Goal: Information Seeking & Learning: Learn about a topic

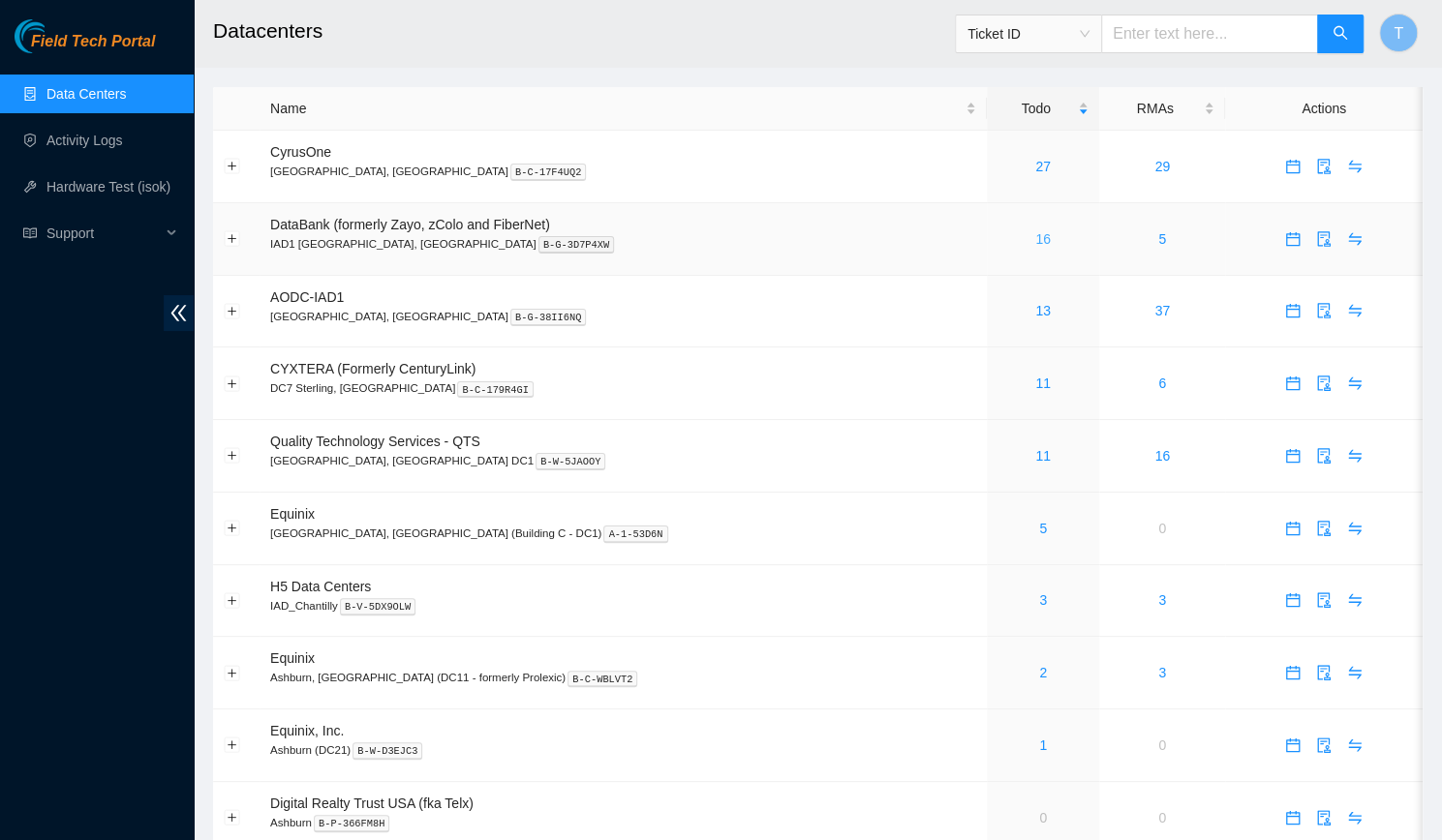
click at [1035, 246] on link "16" at bounding box center [1043, 240] width 16 height 16
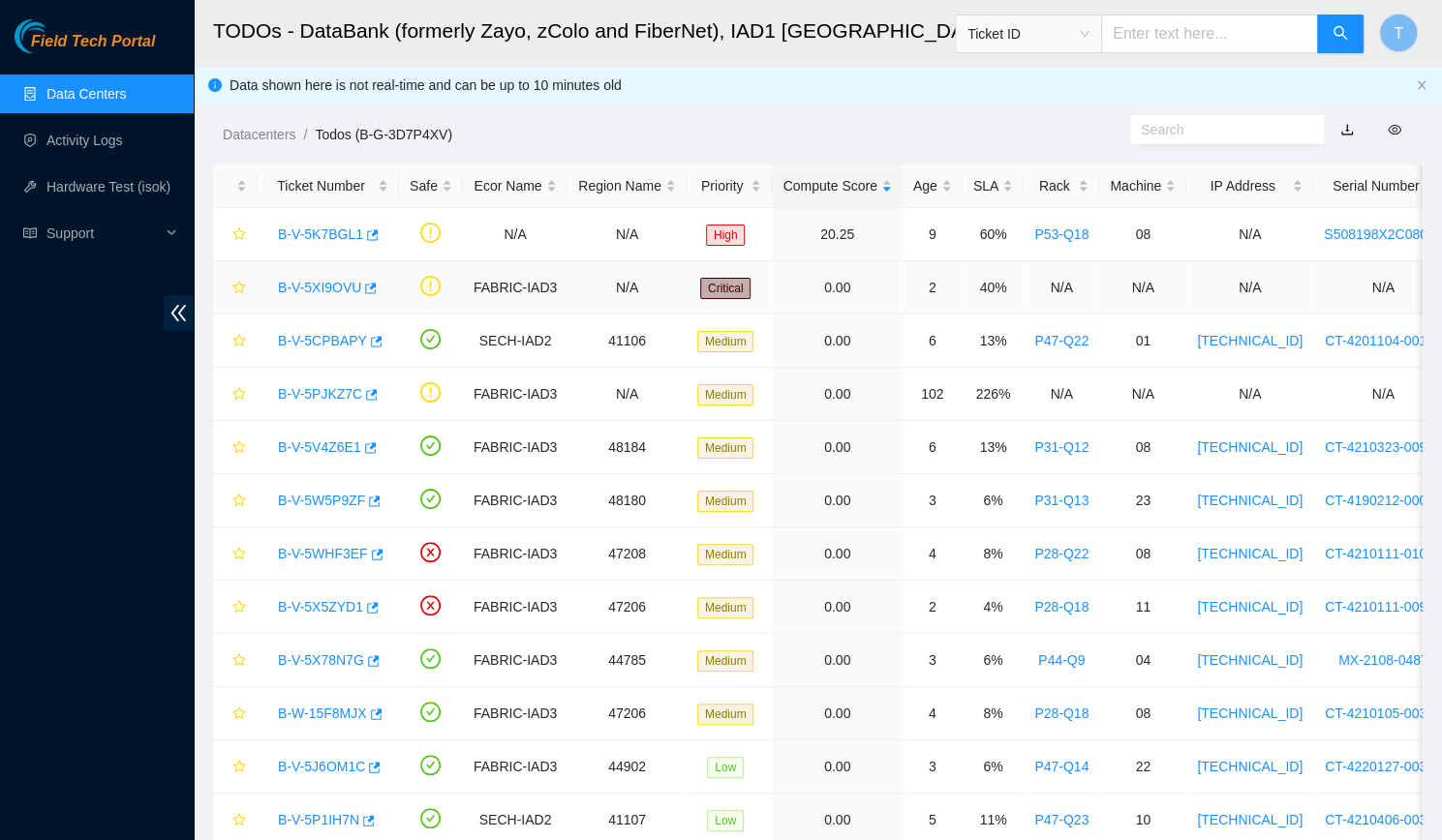
click at [306, 288] on link "B-V-5XI9OVU" at bounding box center [320, 288] width 83 height 16
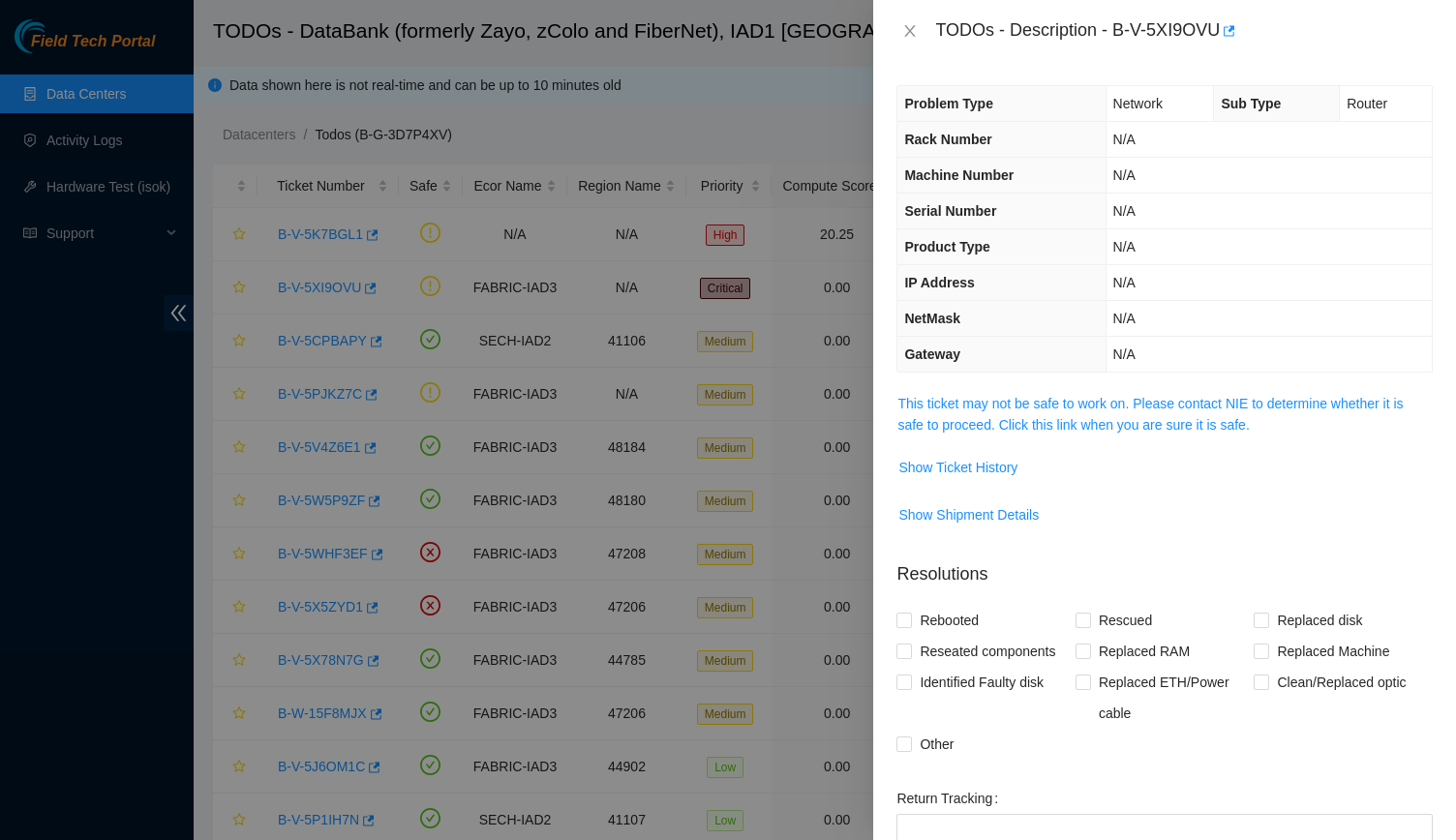
click at [1075, 327] on th "NetMask" at bounding box center [1001, 318] width 208 height 35
drag, startPoint x: 1094, startPoint y: 379, endPoint x: 1092, endPoint y: 405, distance: 26.1
click at [1092, 405] on div "Problem Type Network Sub Type Router Rack Number N/A Machine Number N/A Serial …" at bounding box center [1164, 451] width 583 height 778
click at [1092, 405] on link "This ticket may not be safe to work on. Please contact NIE to determine whether…" at bounding box center [1150, 413] width 505 height 36
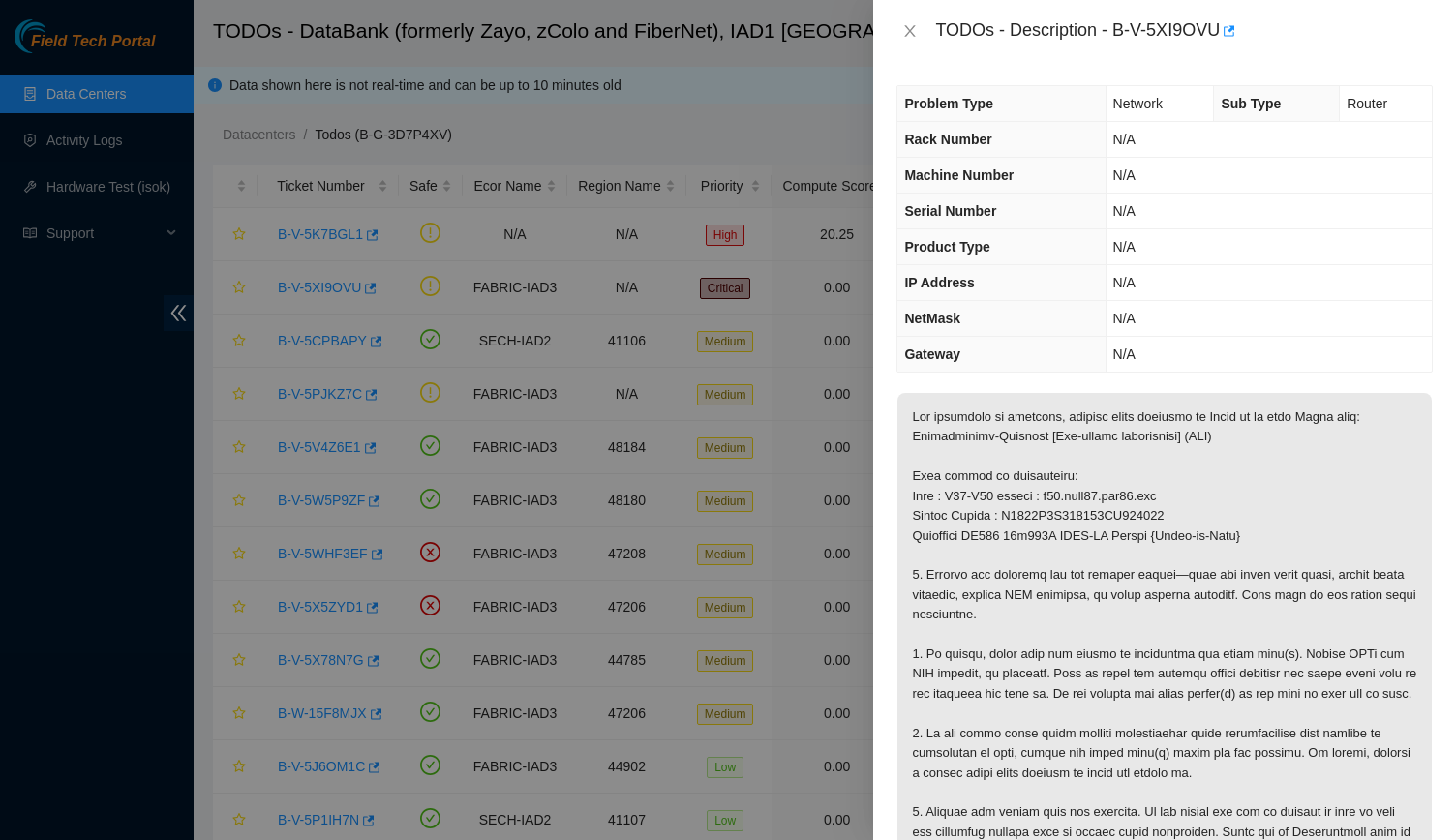
click at [915, 21] on div "TODOs - Description - B-V-5XI9OVU" at bounding box center [1165, 31] width 537 height 31
click at [909, 27] on icon "close" at bounding box center [910, 32] width 16 height 16
